Goal: Contribute content

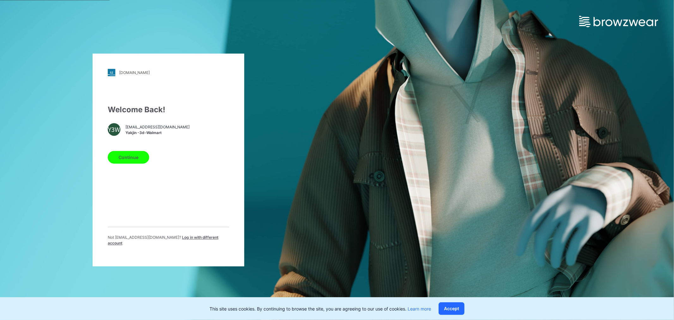
click at [134, 159] on button "Continue" at bounding box center [128, 157] width 41 height 13
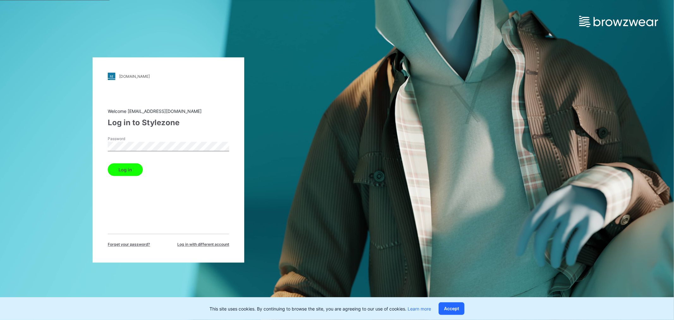
click at [131, 168] on button "Log in" at bounding box center [125, 169] width 35 height 13
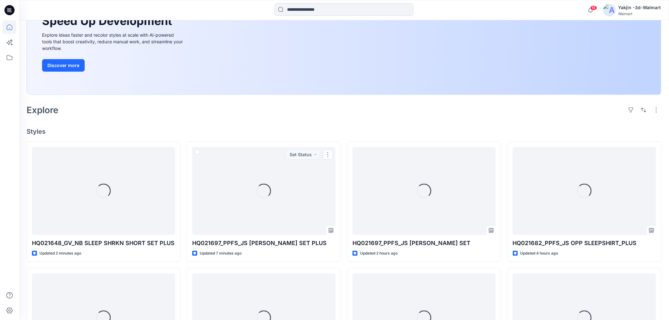
scroll to position [140, 0]
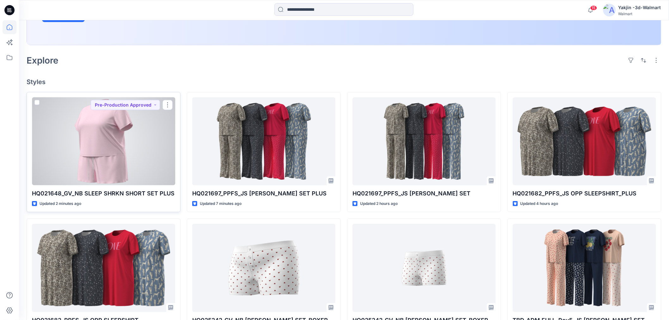
click at [141, 152] on div at bounding box center [103, 141] width 143 height 88
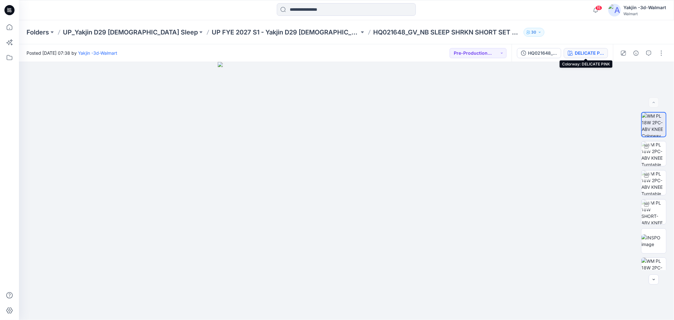
click at [580, 51] on div "DELICATE PINK" at bounding box center [589, 53] width 29 height 7
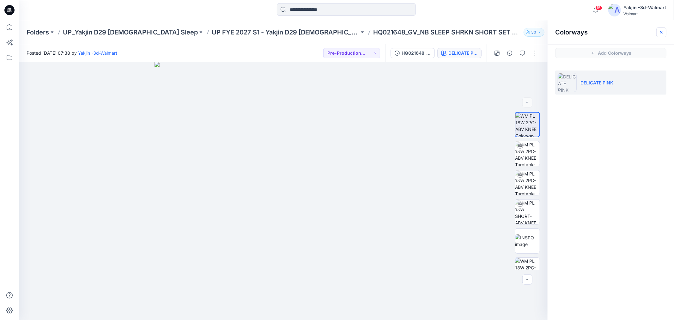
click at [658, 37] on button "button" at bounding box center [661, 32] width 10 height 10
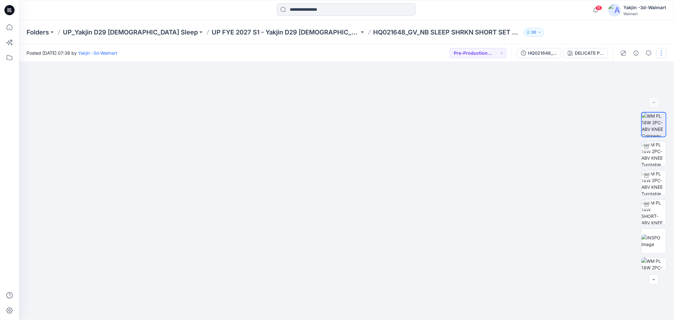
click at [665, 50] on button "button" at bounding box center [661, 53] width 10 height 10
click at [630, 84] on button "Edit" at bounding box center [635, 85] width 58 height 12
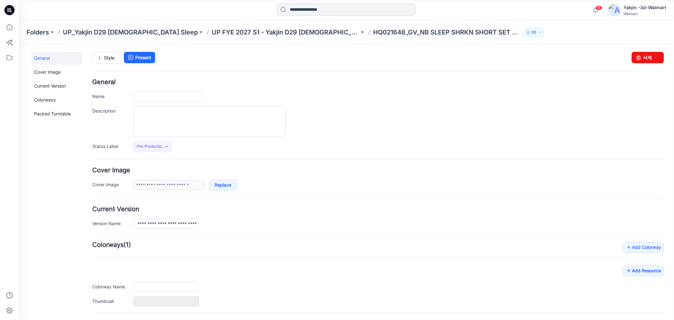
type input "**********"
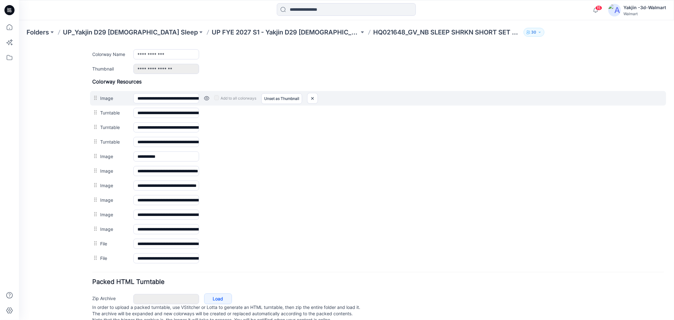
scroll to position [249, 0]
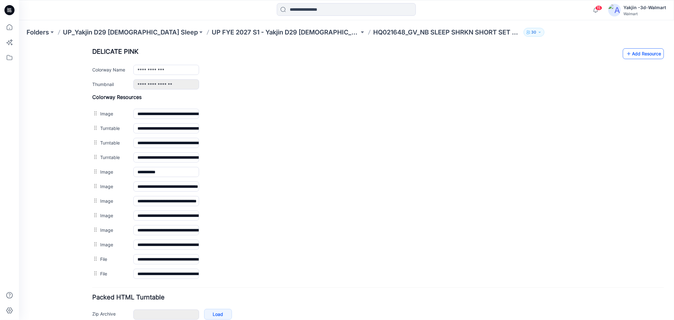
click at [639, 57] on link "Add Resource" at bounding box center [642, 53] width 41 height 11
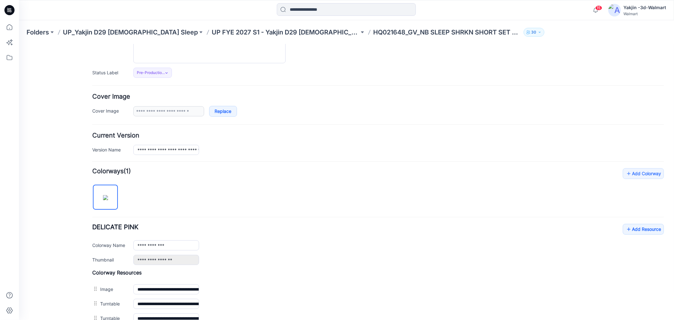
scroll to position [0, 0]
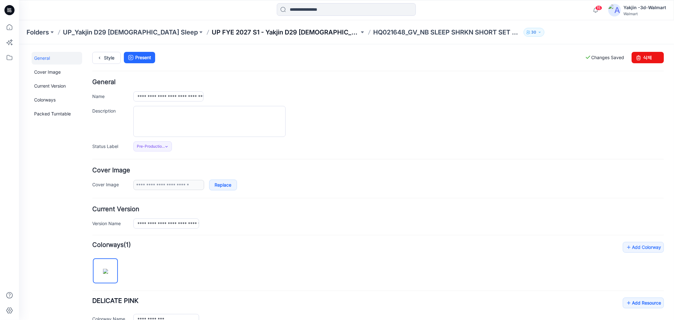
click at [292, 29] on p "UP FYE 2027 S1 - Yakjin D29 [DEMOGRAPHIC_DATA] Sleepwear" at bounding box center [286, 32] width 148 height 9
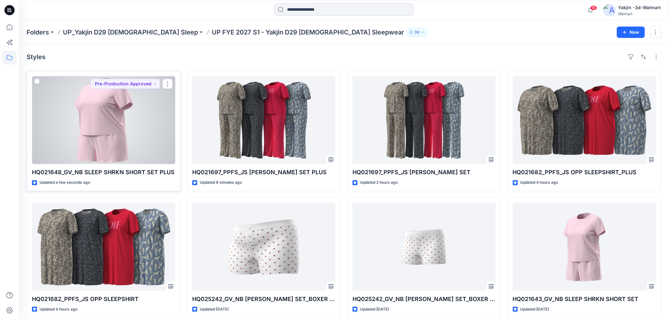
click at [124, 128] on div at bounding box center [103, 120] width 143 height 88
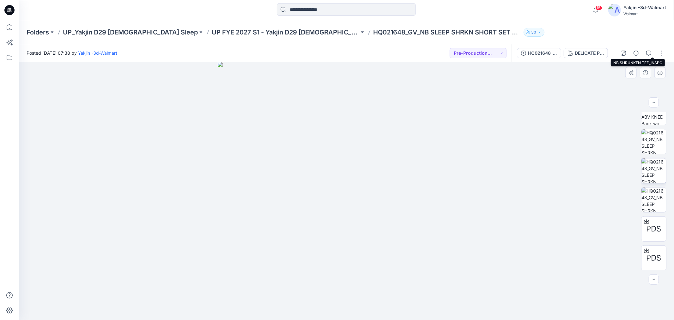
scroll to position [216, 0]
